Goal: Task Accomplishment & Management: Complete application form

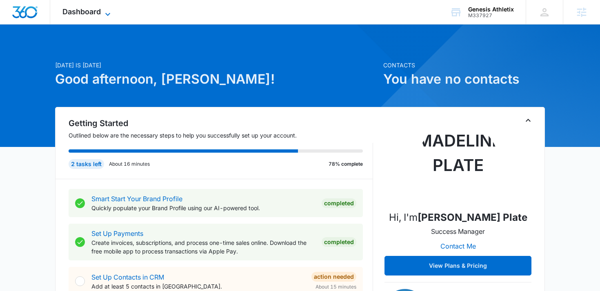
click at [68, 9] on span "Dashboard" at bounding box center [81, 11] width 38 height 9
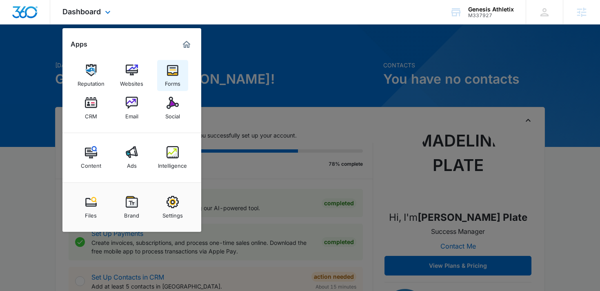
click at [177, 70] on img at bounding box center [173, 70] width 12 height 12
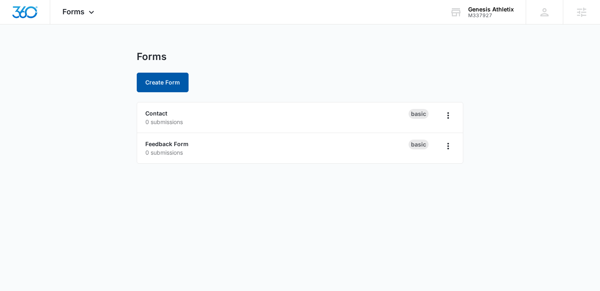
click at [169, 83] on button "Create Form" at bounding box center [163, 83] width 52 height 20
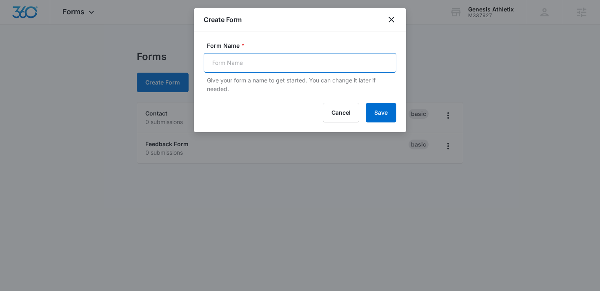
click at [236, 60] on input "Form Name *" at bounding box center [300, 63] width 193 height 20
type input "New Student Special"
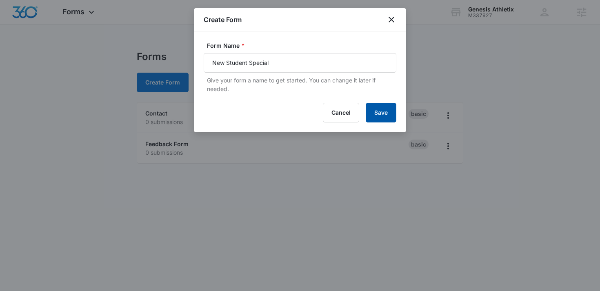
click at [388, 120] on button "Save" at bounding box center [381, 113] width 31 height 20
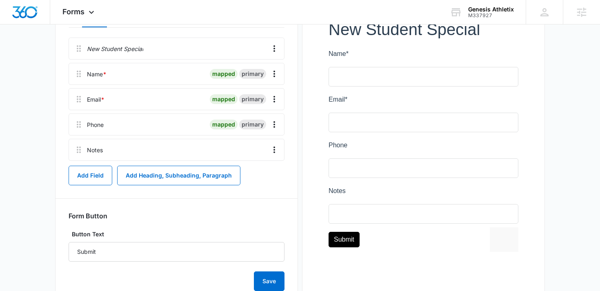
scroll to position [160, 0]
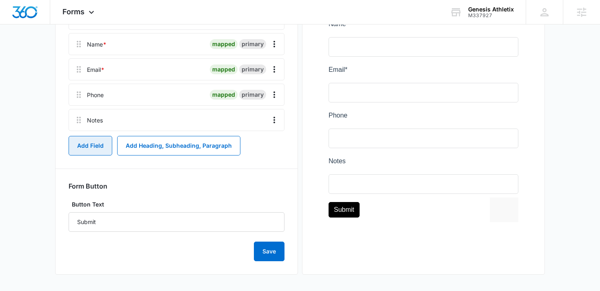
click at [94, 148] on button "Add Field" at bounding box center [91, 146] width 44 height 20
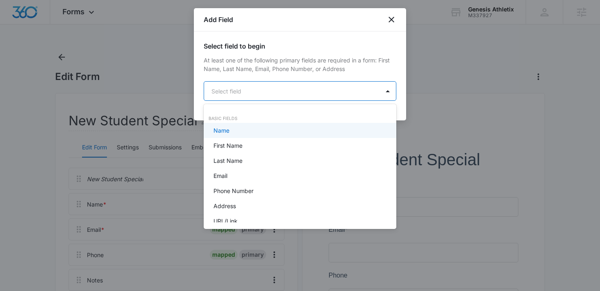
scroll to position [0, 0]
click at [265, 98] on body "Forms Apps Reputation Websites Forms CRM Email Social Content Ads Intelligence …" at bounding box center [300, 145] width 600 height 291
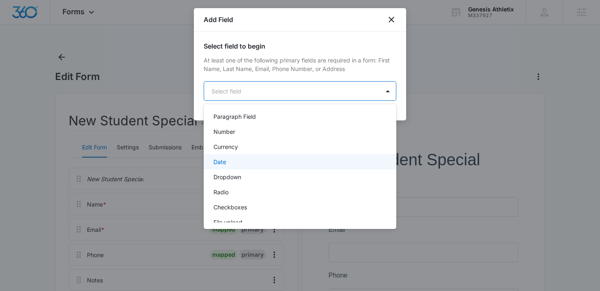
scroll to position [135, 0]
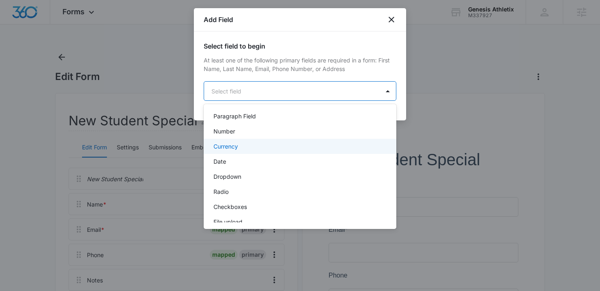
click at [262, 139] on div "Currency" at bounding box center [300, 146] width 193 height 15
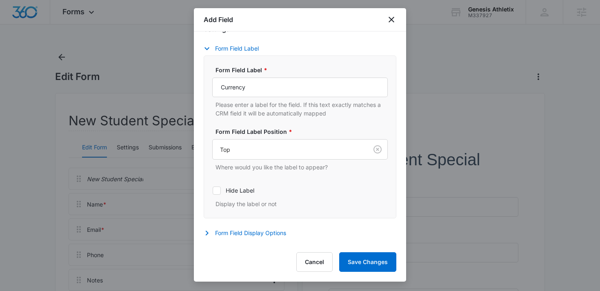
scroll to position [162, 0]
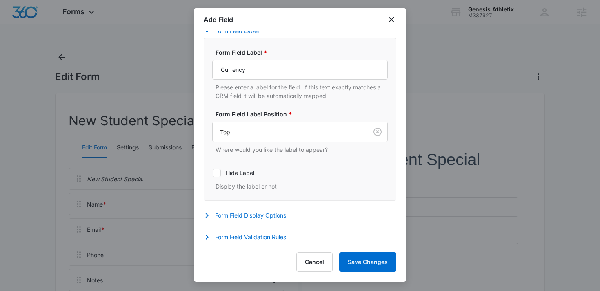
click at [271, 216] on button "Form Field Display Options" at bounding box center [249, 216] width 91 height 10
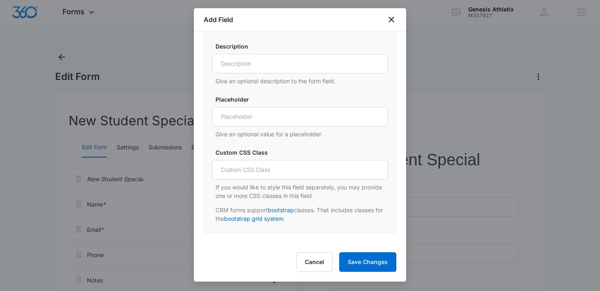
scroll to position [353, 0]
click at [318, 258] on button "Cancel" at bounding box center [314, 262] width 36 height 20
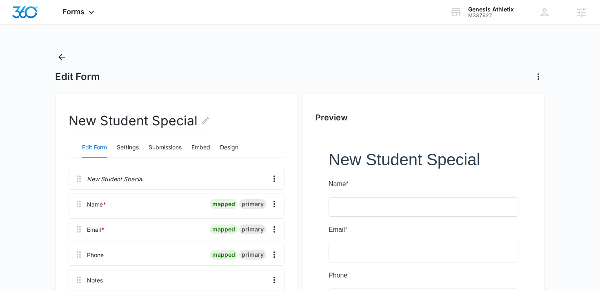
scroll to position [160, 0]
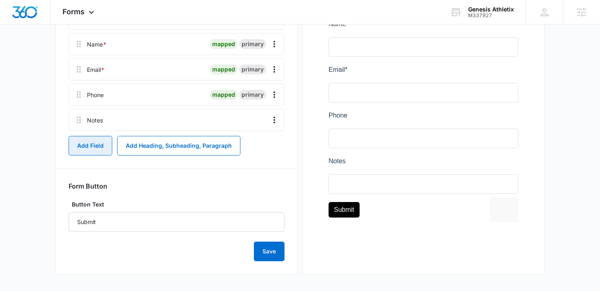
click at [102, 148] on button "Add Field" at bounding box center [91, 146] width 44 height 20
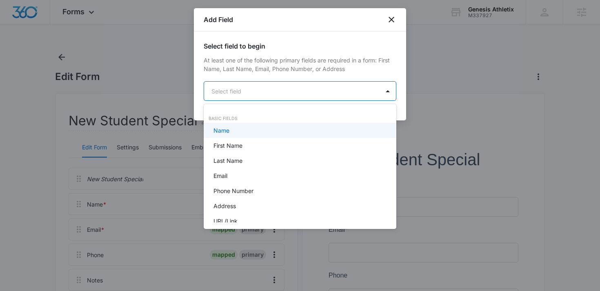
scroll to position [0, 0]
click at [309, 94] on body "Forms Apps Reputation Websites Forms CRM Email Social Content Ads Intelligence …" at bounding box center [300, 145] width 600 height 291
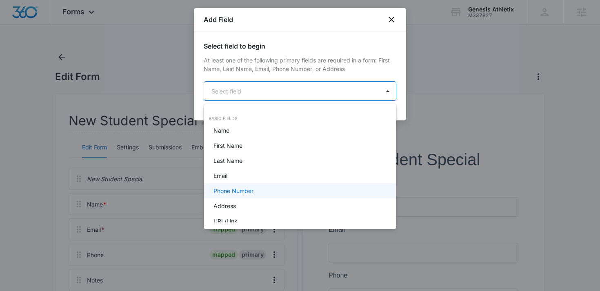
scroll to position [207, 0]
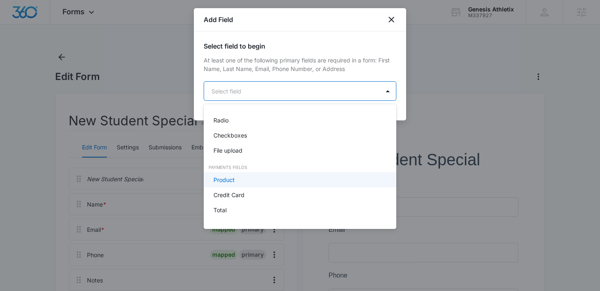
click at [265, 184] on div "Product" at bounding box center [299, 180] width 171 height 9
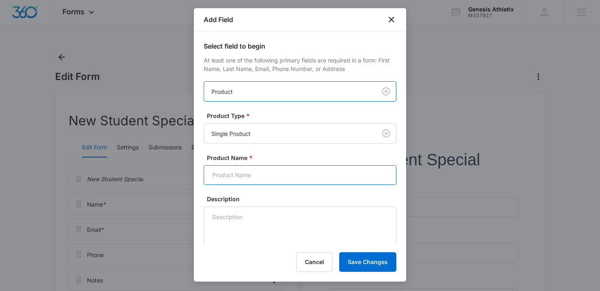
click at [268, 182] on input "Product Name *" at bounding box center [300, 175] width 193 height 20
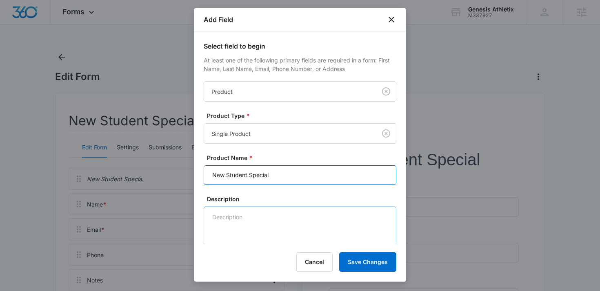
type input "New Student Special"
click at [249, 222] on textarea "Description" at bounding box center [300, 230] width 193 height 47
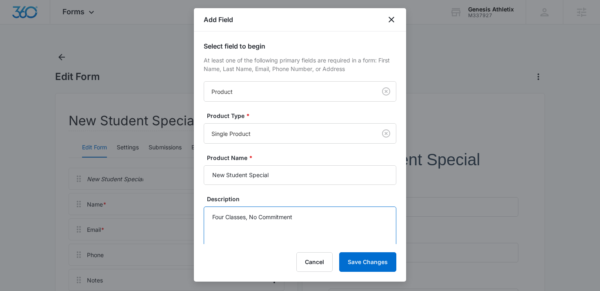
paste textarea "Join us for an exclusive opportunity to explore our state-of-the-art training f…"
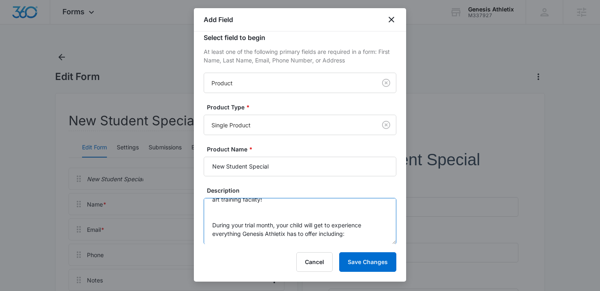
scroll to position [34, 0]
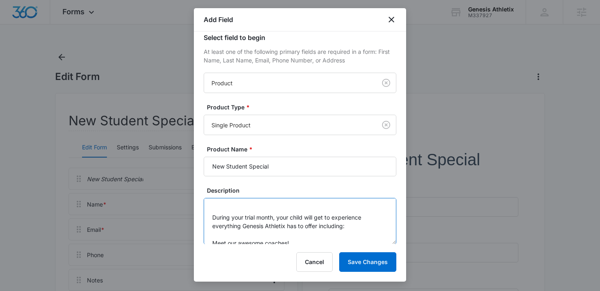
click at [211, 219] on textarea "Four Classes, No Commitment Join us for an exclusive opportunity to explore our…" at bounding box center [300, 221] width 193 height 47
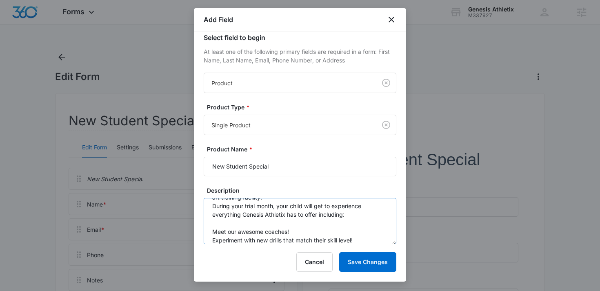
scroll to position [29, 0]
click at [213, 235] on textarea "Four Classes, No Commitment Join us for an exclusive opportunity to explore our…" at bounding box center [300, 221] width 193 height 47
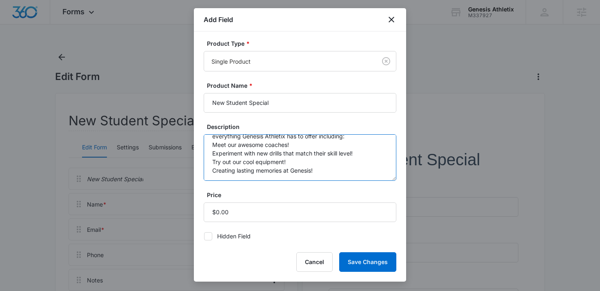
scroll to position [128, 0]
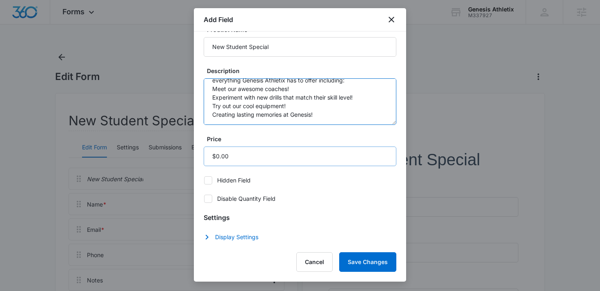
type textarea "Four Classes, No Commitment Join us for an exclusive opportunity to explore our…"
click at [263, 156] on input "Price" at bounding box center [300, 157] width 193 height 20
type input "$59.00"
click at [252, 236] on button "Display Settings" at bounding box center [235, 237] width 63 height 10
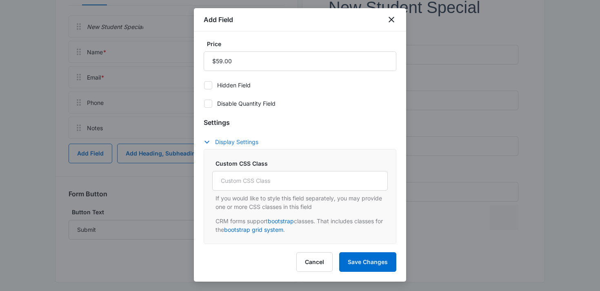
scroll to position [160, 0]
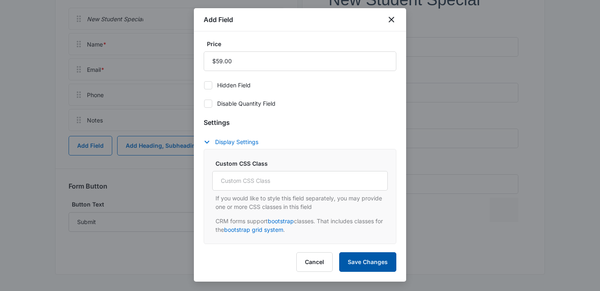
click at [364, 261] on button "Save Changes" at bounding box center [367, 262] width 57 height 20
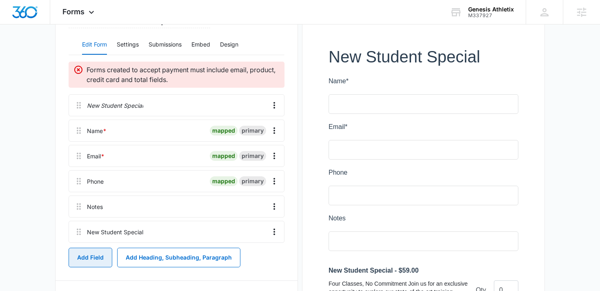
scroll to position [102, 0]
click at [93, 263] on button "Add Field" at bounding box center [91, 259] width 44 height 20
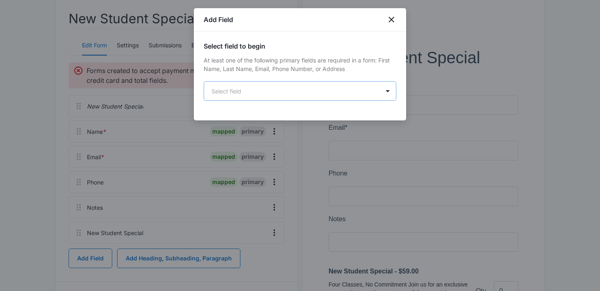
click at [284, 96] on body "Forms Apps Reputation Websites Forms CRM Email Social Content Ads Intelligence …" at bounding box center [300, 155] width 600 height 515
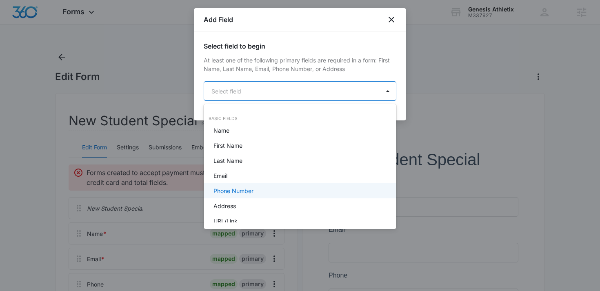
scroll to position [207, 0]
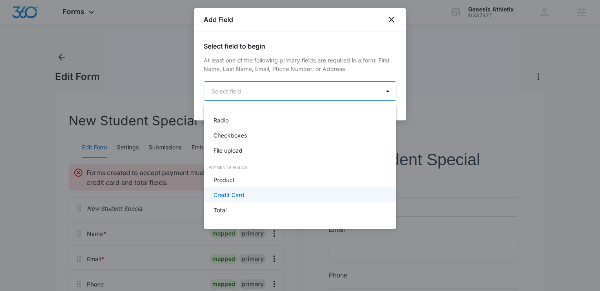
click at [247, 196] on div "Credit Card" at bounding box center [299, 195] width 171 height 9
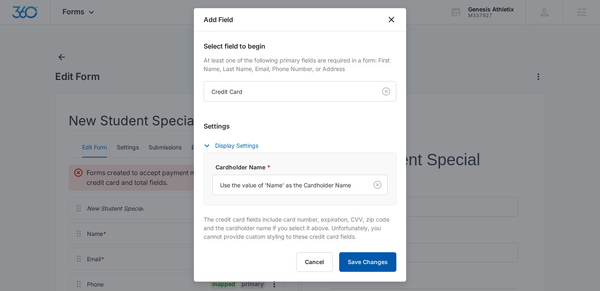
click at [363, 254] on button "Save Changes" at bounding box center [367, 262] width 57 height 20
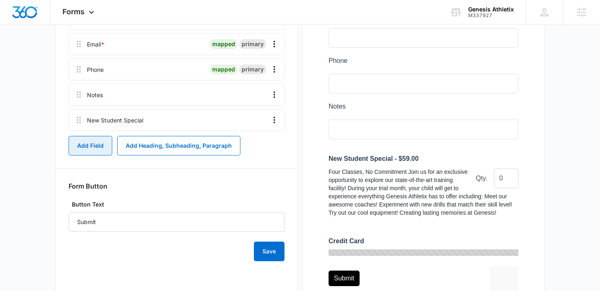
scroll to position [240, 0]
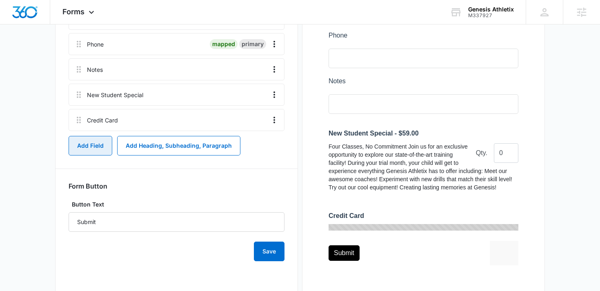
click at [86, 142] on button "Add Field" at bounding box center [91, 146] width 44 height 20
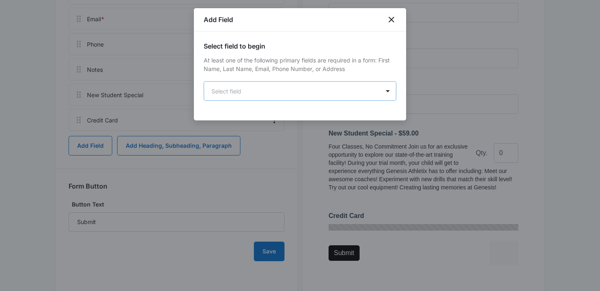
click at [272, 92] on body "Forms Apps Reputation Websites Forms CRM Email Social Content Ads Intelligence …" at bounding box center [300, 38] width 600 height 556
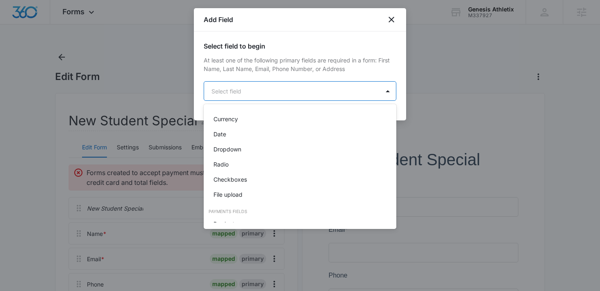
scroll to position [191, 0]
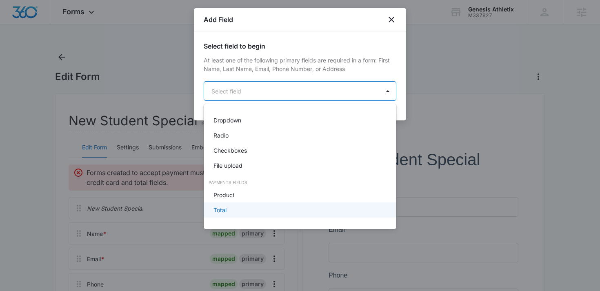
click at [227, 210] on div "Total" at bounding box center [299, 210] width 171 height 9
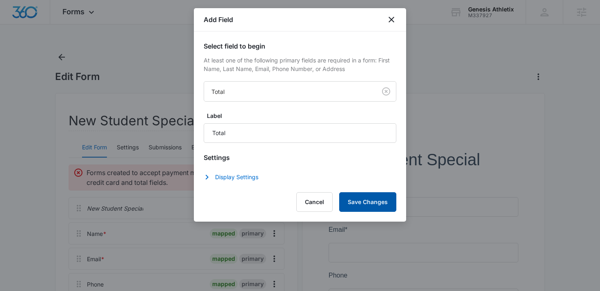
click at [371, 203] on button "Save Changes" at bounding box center [367, 202] width 57 height 20
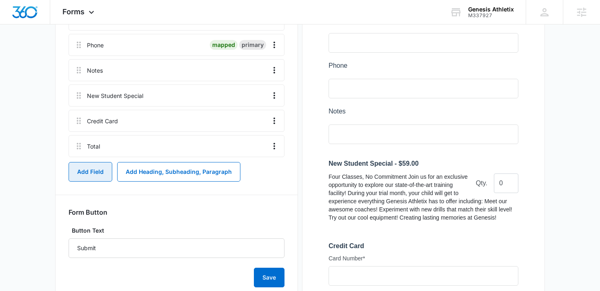
scroll to position [208, 0]
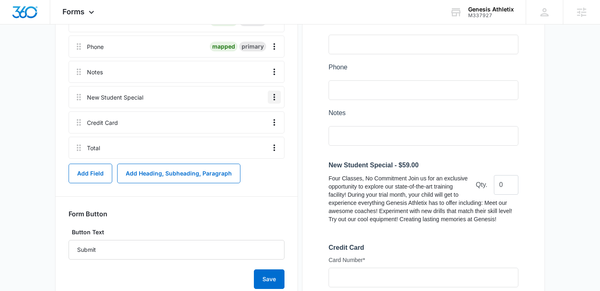
click at [274, 98] on icon "Overflow Menu" at bounding box center [274, 97] width 10 height 10
click at [260, 121] on div "Edit" at bounding box center [252, 120] width 17 height 6
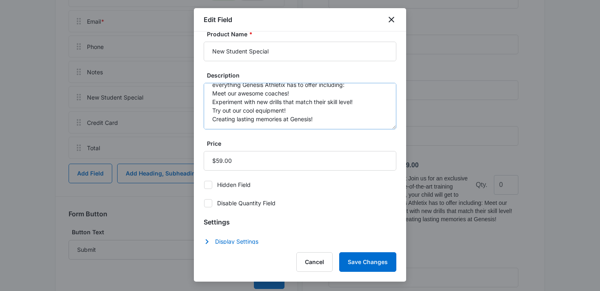
scroll to position [58, 0]
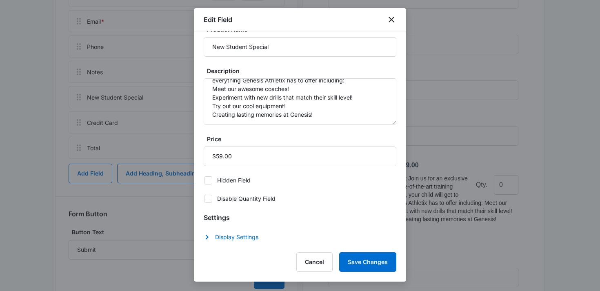
click at [231, 199] on label "Disable Quantity Field" at bounding box center [300, 198] width 193 height 9
click at [204, 199] on input "Disable Quantity Field" at bounding box center [204, 198] width 0 height 0
checkbox input "true"
click at [367, 258] on button "Save Changes" at bounding box center [367, 262] width 57 height 20
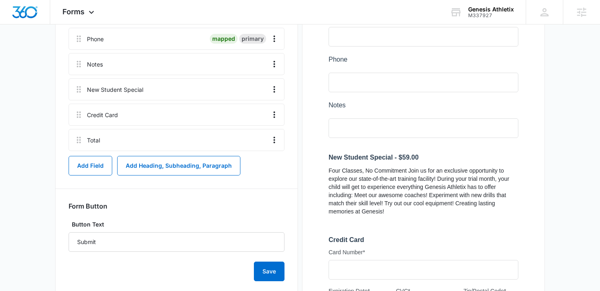
scroll to position [215, 0]
drag, startPoint x: 80, startPoint y: 66, endPoint x: 78, endPoint y: 147, distance: 81.3
click at [78, 147] on div "New Student Special Name * mapped primary Email * mapped primary Phone mapped p…" at bounding box center [177, 52] width 216 height 199
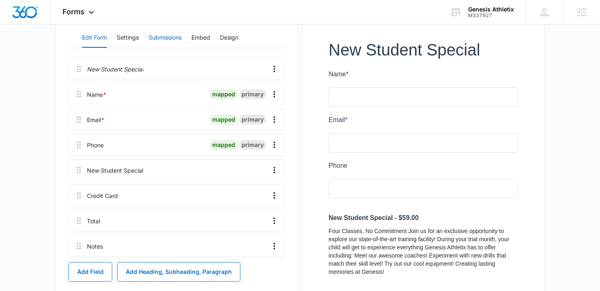
scroll to position [110, 0]
click at [134, 38] on button "Settings" at bounding box center [128, 38] width 22 height 20
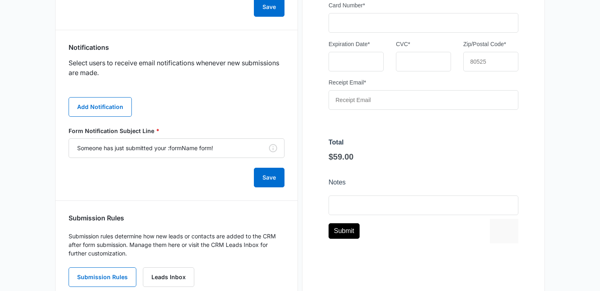
scroll to position [443, 0]
